Goal: Task Accomplishment & Management: Use online tool/utility

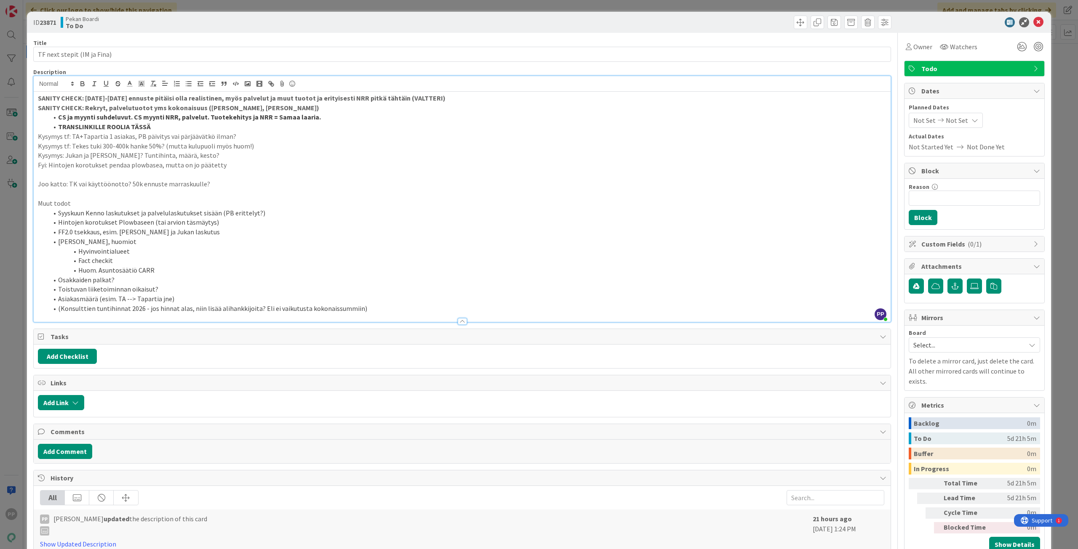
drag, startPoint x: 319, startPoint y: 6, endPoint x: 324, endPoint y: 12, distance: 7.4
click at [319, 6] on div "ID 23871 Pekan Boardi To Do Title 27 / 128 TF next stepit (IM ja Fina) Descript…" at bounding box center [539, 274] width 1078 height 549
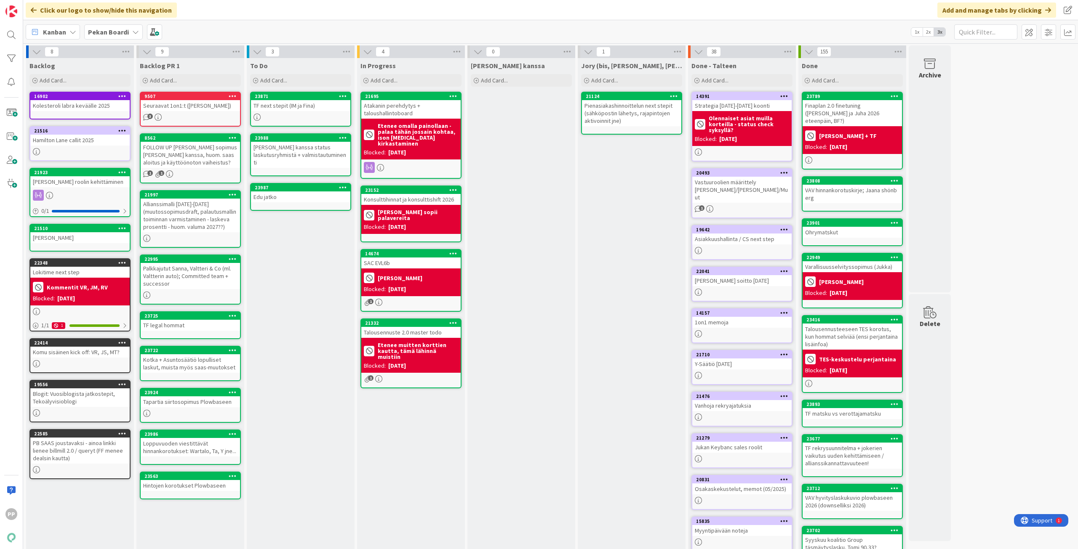
click at [522, 237] on div "Jukan kanssa Add Card..." at bounding box center [521, 351] width 108 height 587
click at [540, 152] on div "Jukan kanssa Add Card..." at bounding box center [521, 351] width 108 height 587
click at [558, 277] on div "Jukan kanssa Add Card..." at bounding box center [521, 351] width 108 height 587
click at [299, 312] on div "To Do Add Card... 23871 TF next stepit (IM ja Fina) 23988 Timon kanssa status l…" at bounding box center [301, 351] width 108 height 587
click at [305, 256] on div "To Do Add Card... 23871 TF next stepit (IM ja Fina) 23988 Timon kanssa status l…" at bounding box center [301, 351] width 108 height 587
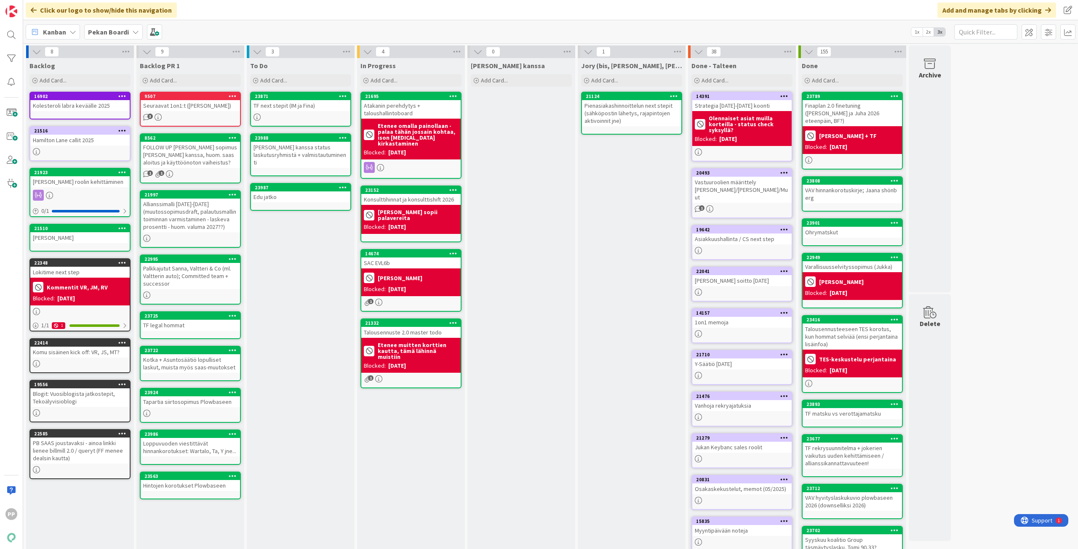
click at [127, 32] on b "Pekan Boardi" at bounding box center [108, 32] width 41 height 8
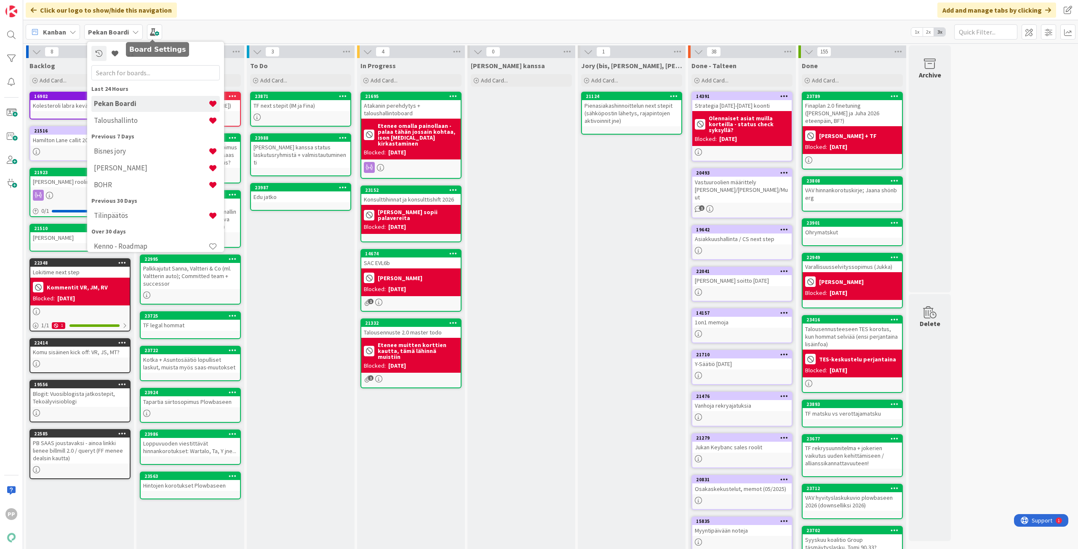
click at [189, 22] on div "Kanban Pekan Boardi Last 24 Hours Pekan Boardi Taloushallinto Previous 7 Days B…" at bounding box center [550, 31] width 1054 height 23
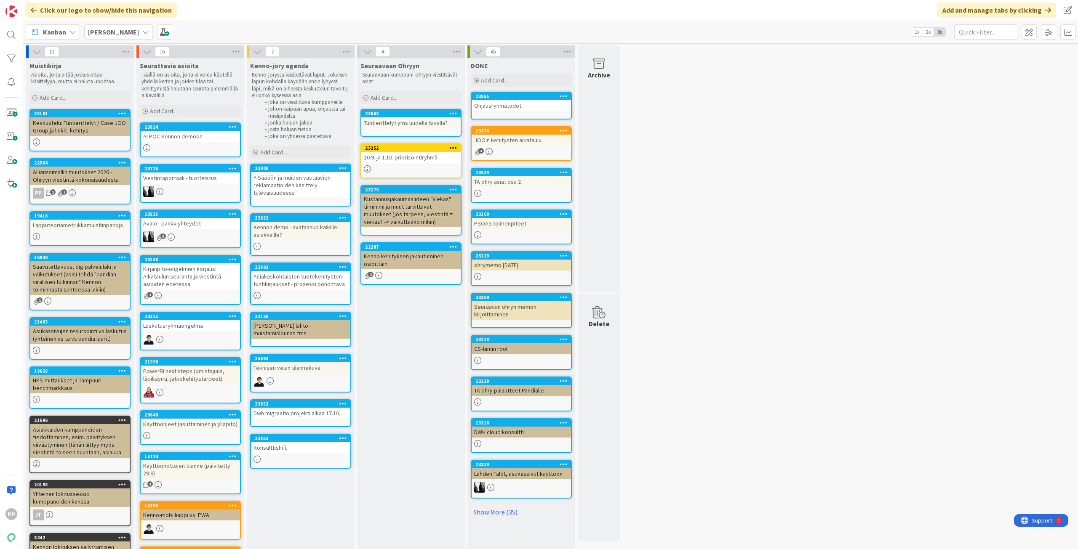
click at [430, 360] on div "Seuraavaan Ohryyn Seuraavaan kumppani-ohryyn viestittävät asiat Add Card... 236…" at bounding box center [411, 517] width 108 height 919
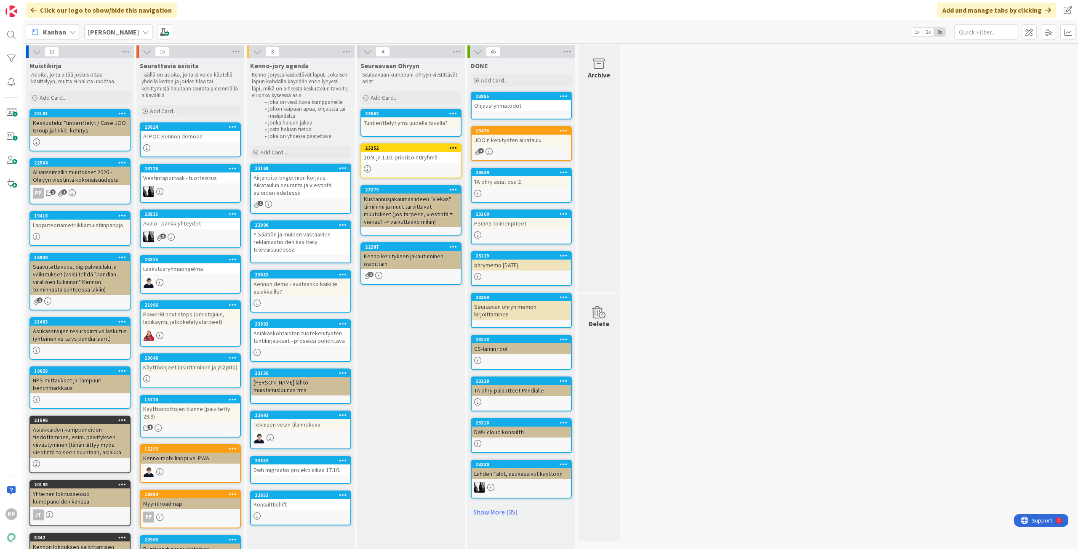
click at [447, 390] on div "Seuraavaan Ohryyn Seuraavaan kumppani-ohryyn viestittävät asiat Add Card... 236…" at bounding box center [411, 489] width 108 height 862
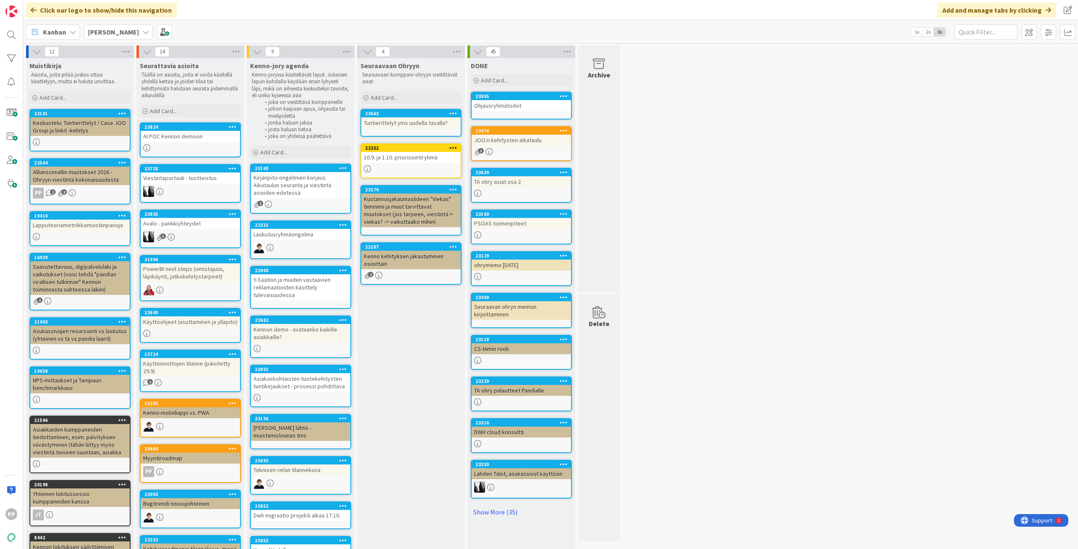
click at [414, 395] on div "Seuraavaan Ohryyn Seuraavaan kumppani-ohryyn viestittävät asiat Add Card... 236…" at bounding box center [411, 466] width 108 height 817
click at [420, 373] on div "Seuraavaan Ohryyn Seuraavaan kumppani-ohryyn viestittävät asiat Add Card... 236…" at bounding box center [411, 466] width 108 height 817
click at [421, 347] on div "Seuraavaan Ohryyn Seuraavaan kumppani-ohryyn viestittävät asiat Add Card... 236…" at bounding box center [411, 466] width 108 height 817
click at [310, 151] on div "Add Card..." at bounding box center [300, 152] width 101 height 13
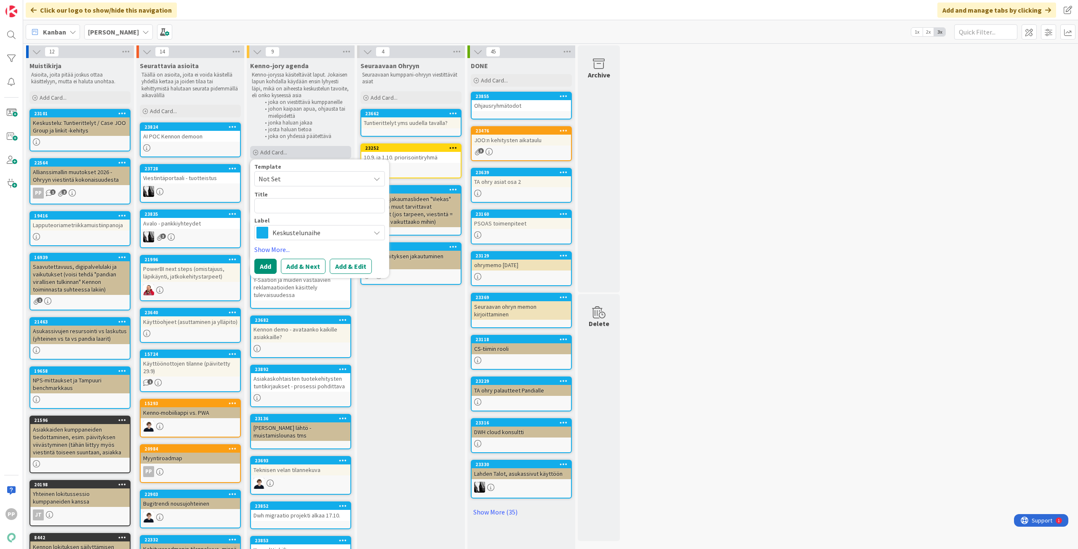
type textarea "x"
type textarea "O"
type textarea "x"
type textarea "Oh"
type textarea "x"
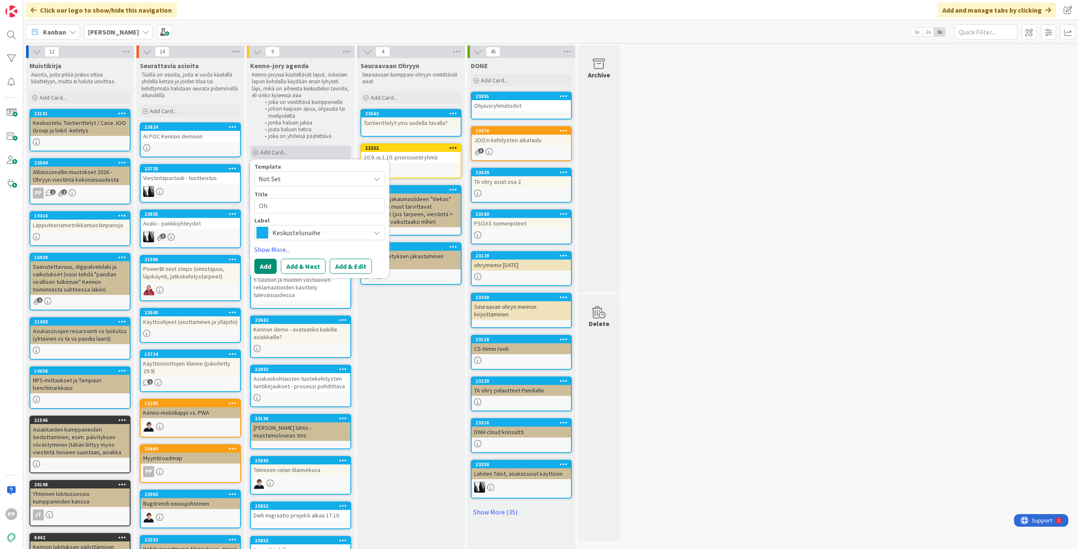
type textarea "Ohr"
type textarea "x"
type textarea "Ohry"
type textarea "x"
type textarea "Ohrym"
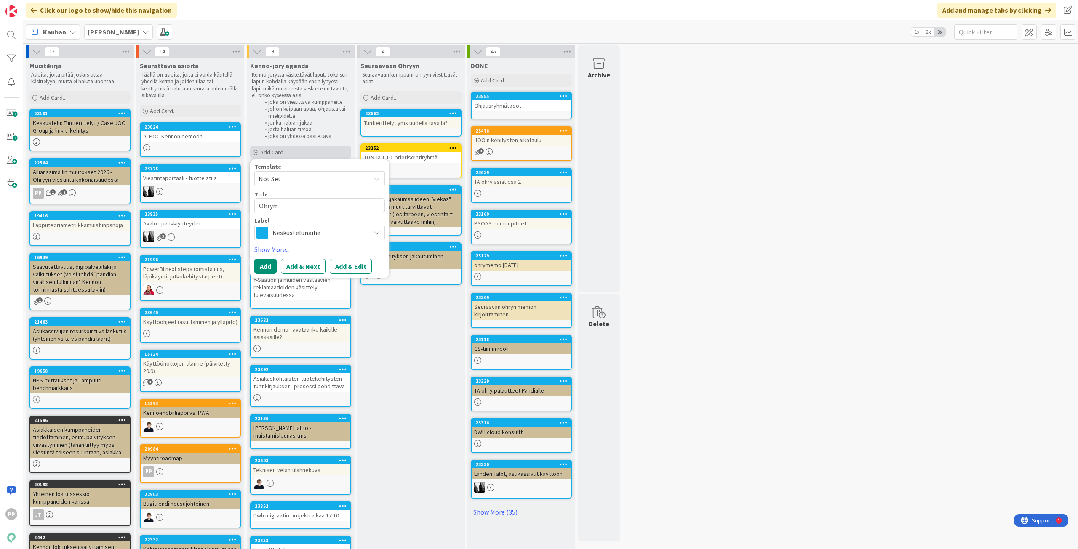
type textarea "x"
type textarea "Ohryma"
type textarea "x"
type textarea "Ohrymat"
type textarea "x"
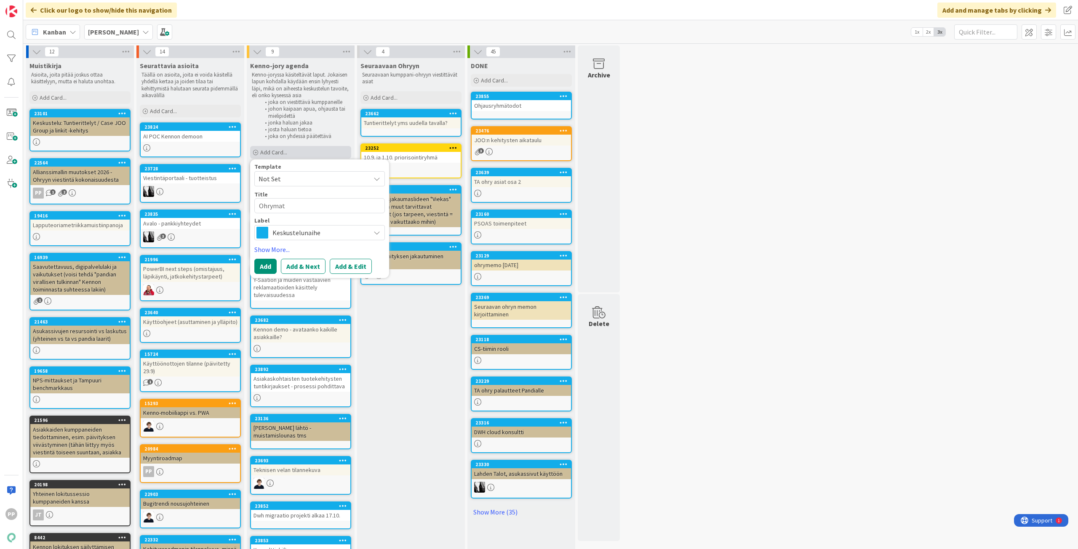
type textarea "Ohrymats"
type textarea "x"
type textarea "Ohrymatsk"
type textarea "x"
type textarea "Ohrymatsku"
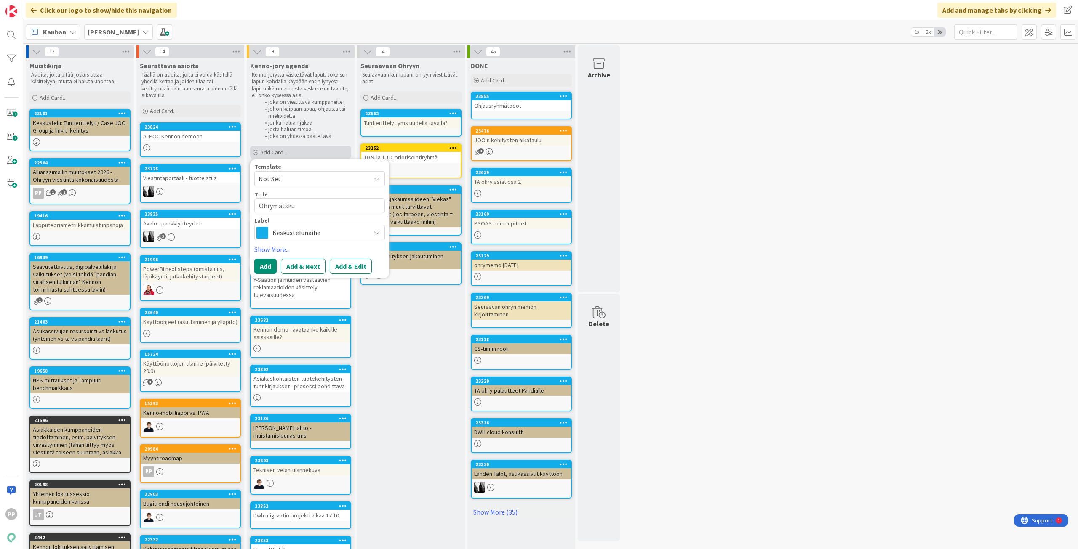
type textarea "x"
type textarea "Ohrymatsku"
type textarea "x"
type textarea "Ohrymatsku f"
type textarea "x"
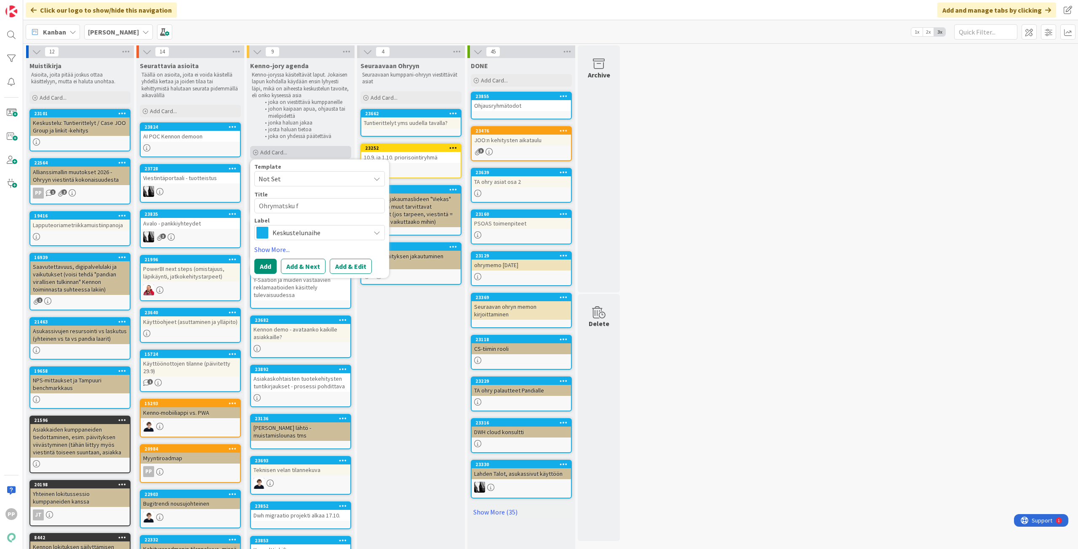
type textarea "Ohrymatsku fi"
type textarea "x"
type textarea "Ohrymatsku fin"
type textarea "x"
type textarea "Ohrymatsku fina"
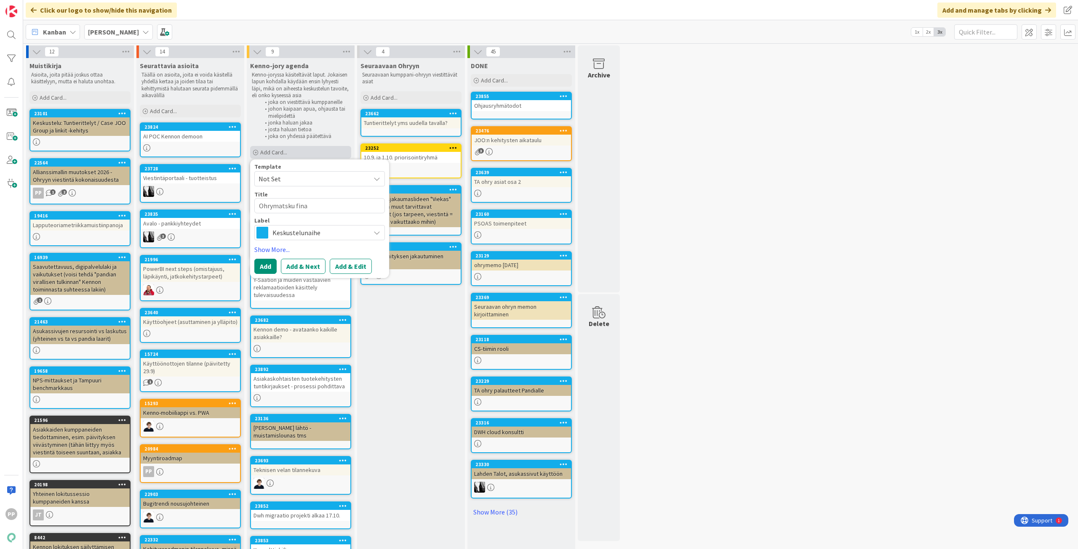
type textarea "x"
type textarea "Ohrymatsku finaa"
type textarea "x"
type textarea "Ohrymatsku finaal"
type textarea "x"
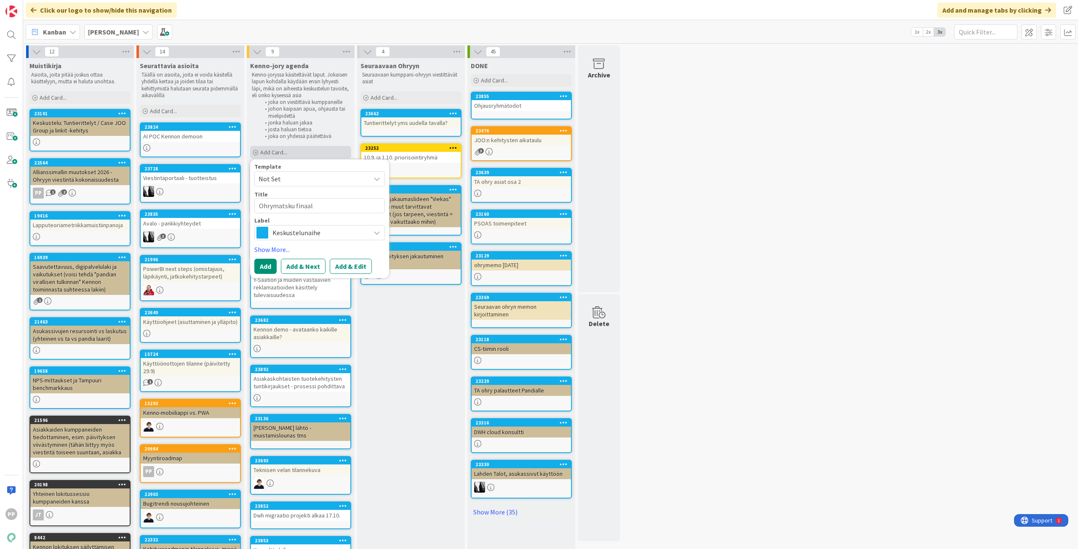
type textarea "Ohrymatsku finaali"
type textarea "x"
type textarea "Ohrymatsku finaalii"
type textarea "x"
type textarea "Ohrymatsku finaaliin"
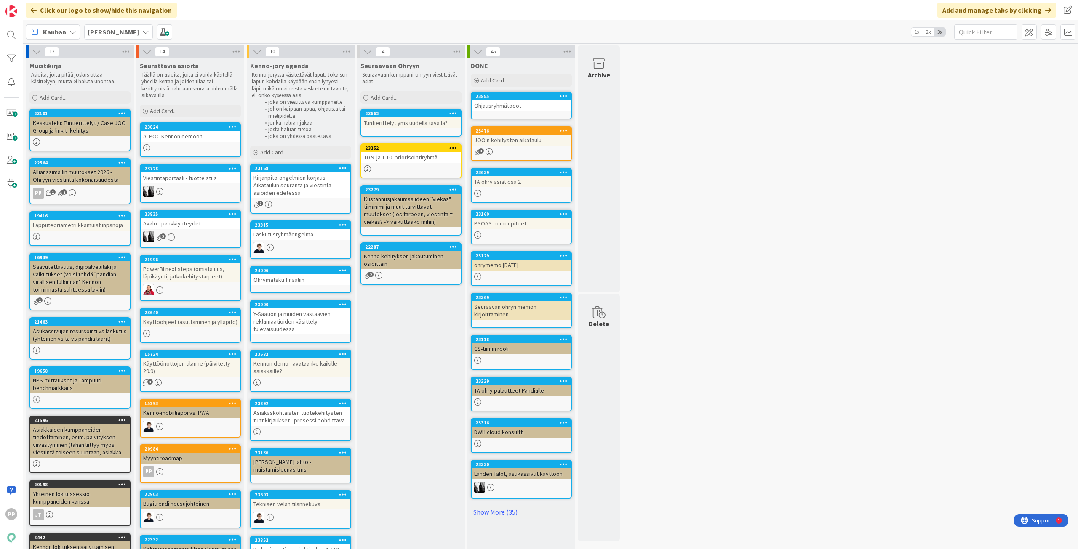
click at [404, 350] on div "Seuraavaan Ohryyn Seuraavaan kumppani-ohryyn viestittävät asiat Add Card... 236…" at bounding box center [411, 466] width 108 height 817
click at [393, 371] on div "Seuraavaan Ohryyn Seuraavaan kumppani-ohryyn viestittävät asiat Add Card... 236…" at bounding box center [411, 466] width 108 height 817
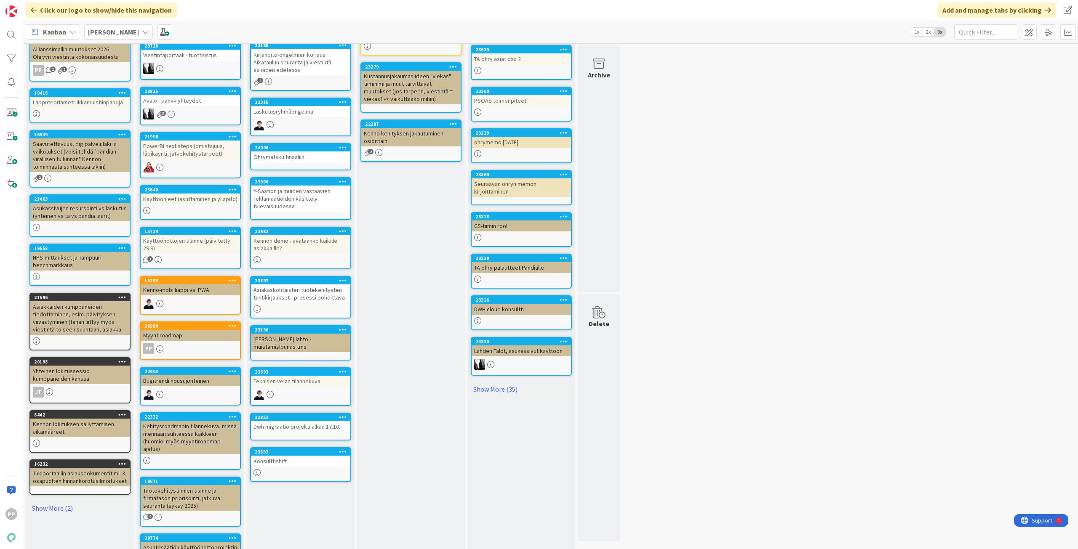
scroll to position [168, 0]
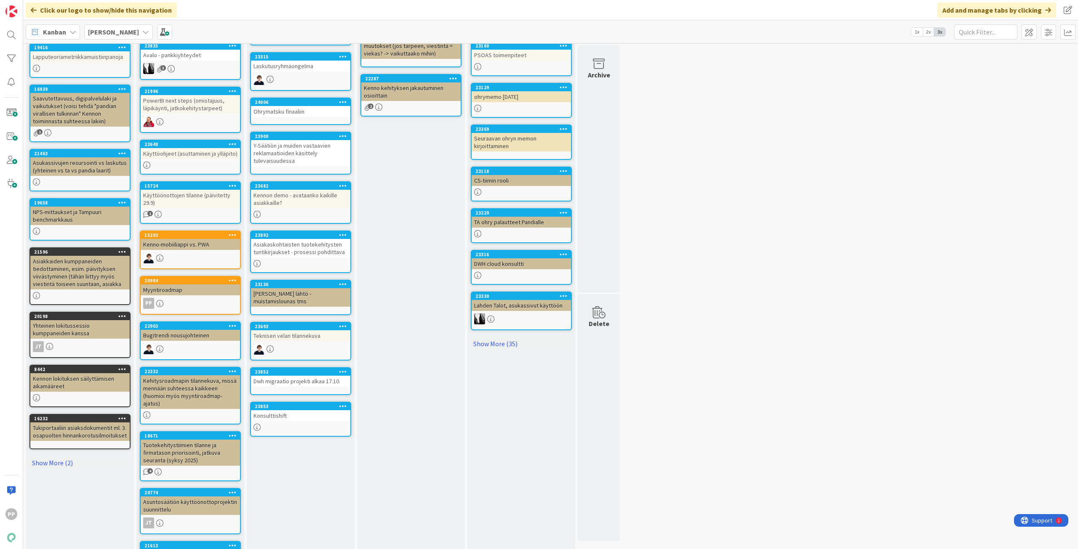
click at [396, 359] on div "Seuraavaan Ohryyn Seuraavaan kumppani-ohryyn viestittävät asiat Add Card... 236…" at bounding box center [411, 298] width 108 height 817
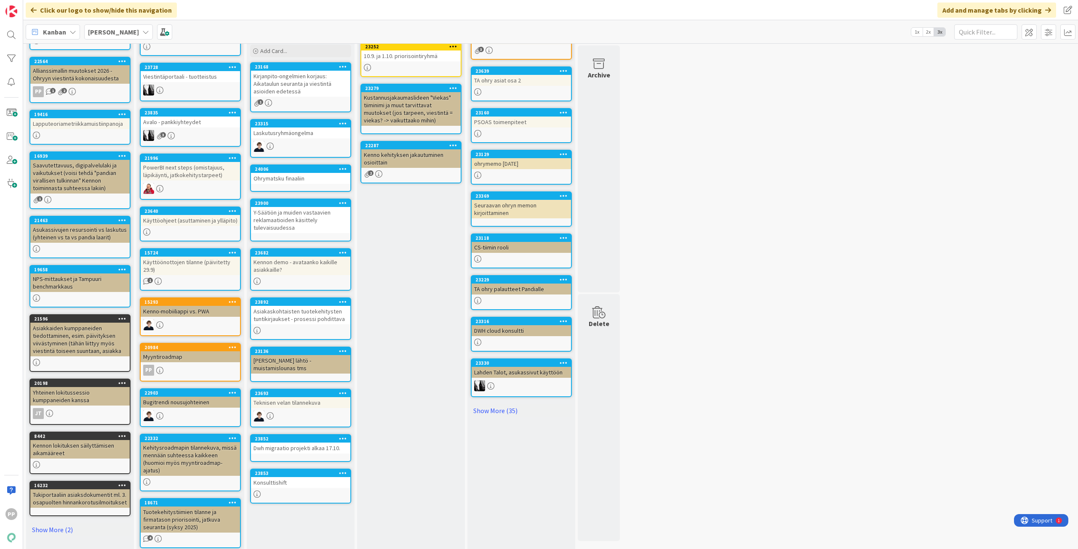
scroll to position [0, 0]
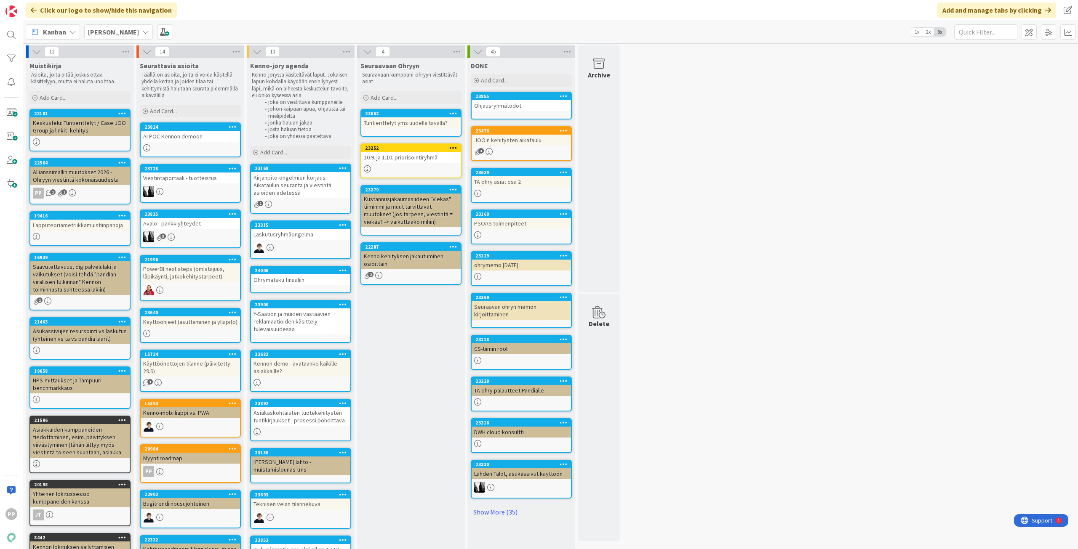
click at [393, 446] on div "Seuraavaan Ohryyn Seuraavaan kumppani-ohryyn viestittävät asiat Add Card... 236…" at bounding box center [411, 466] width 108 height 817
click at [892, 173] on div "12 Muistikirja Asioita, joita pitää joskus ottaa käsittelyyn, mutta ei haluta u…" at bounding box center [550, 461] width 1051 height 833
